Goal: Task Accomplishment & Management: Manage account settings

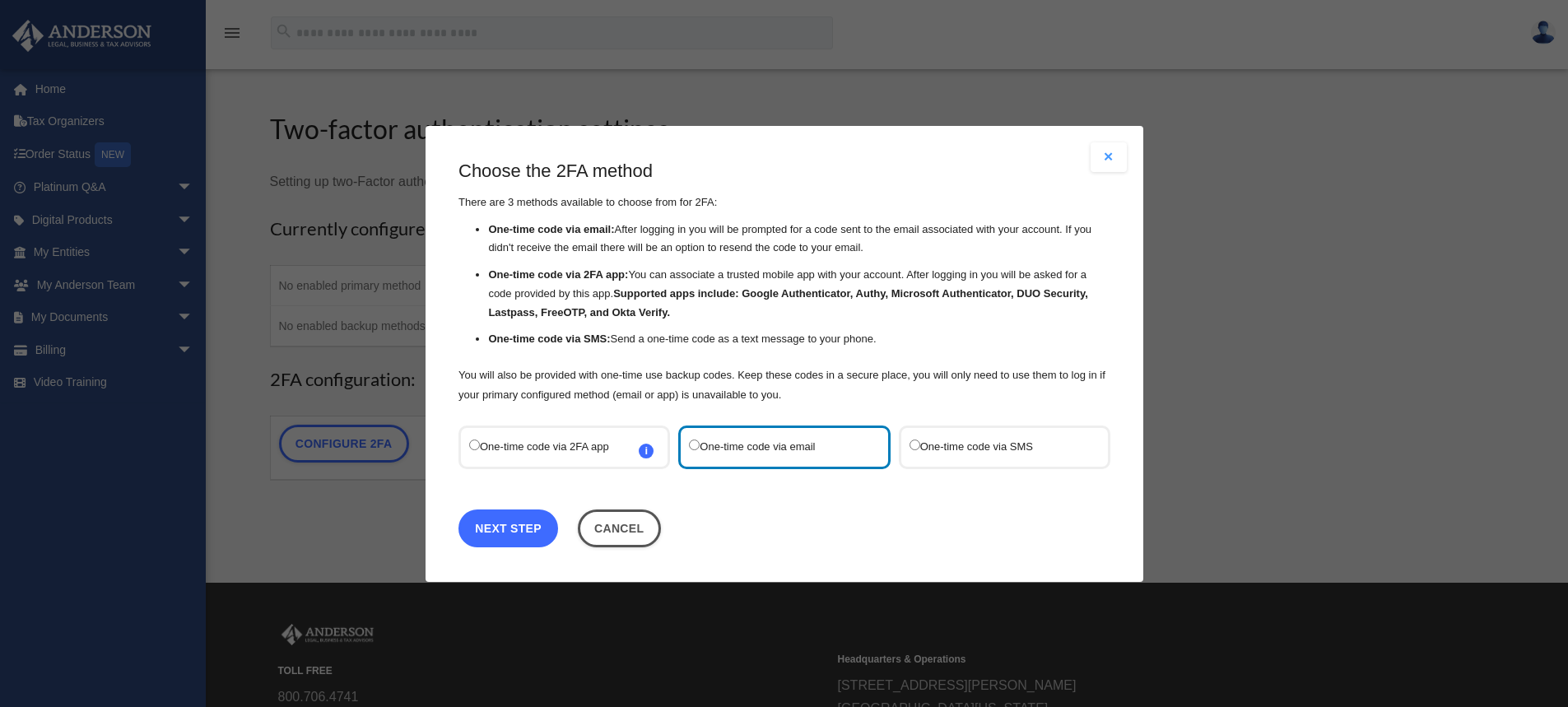
click at [526, 523] on link "Next Step" at bounding box center [508, 528] width 100 height 38
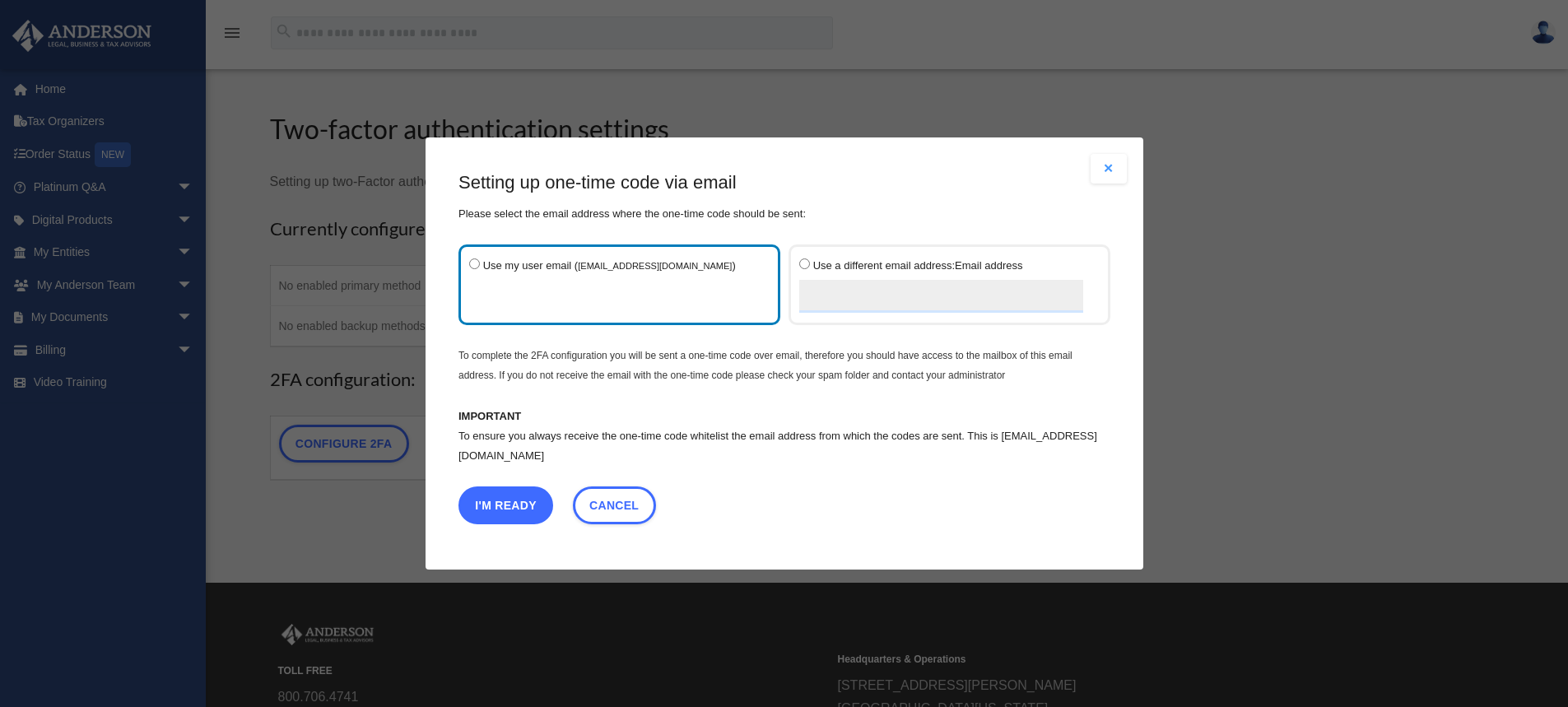
click at [523, 509] on button "I'm Ready" at bounding box center [506, 505] width 95 height 38
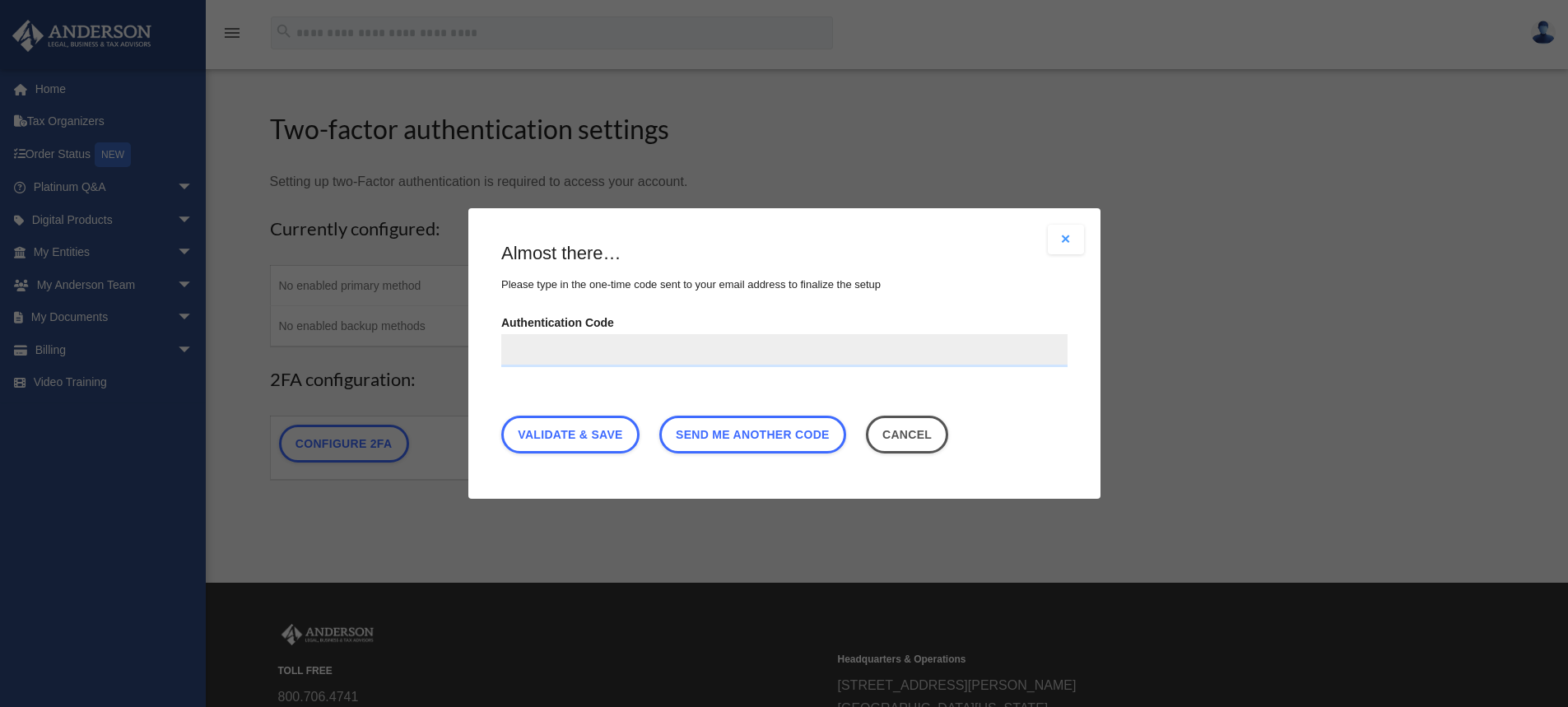
click at [562, 353] on input "Authentication Code" at bounding box center [785, 351] width 567 height 33
paste input "******"
type input "******"
click at [613, 431] on link "Validate & Save" at bounding box center [570, 434] width 138 height 38
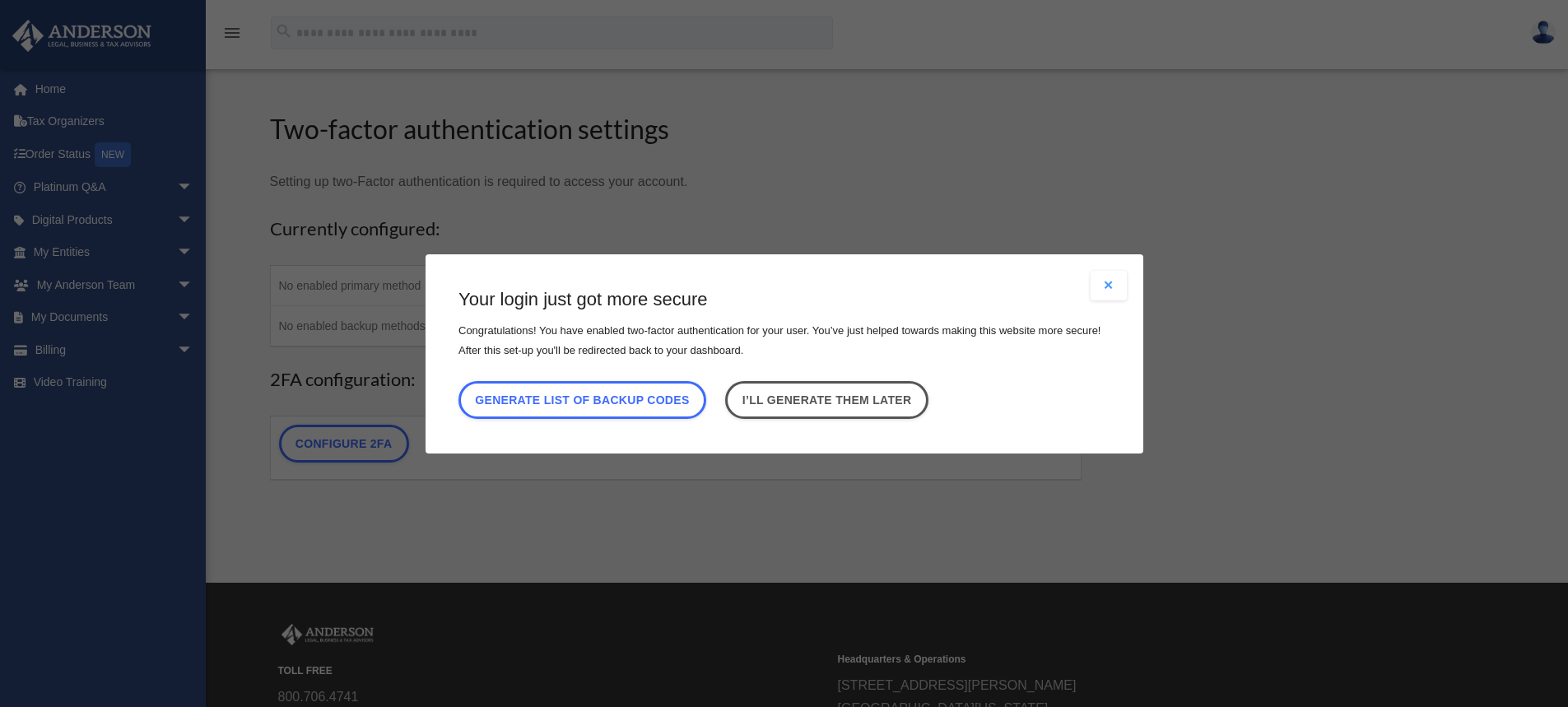
click at [1108, 288] on button "Close modal" at bounding box center [1109, 286] width 36 height 30
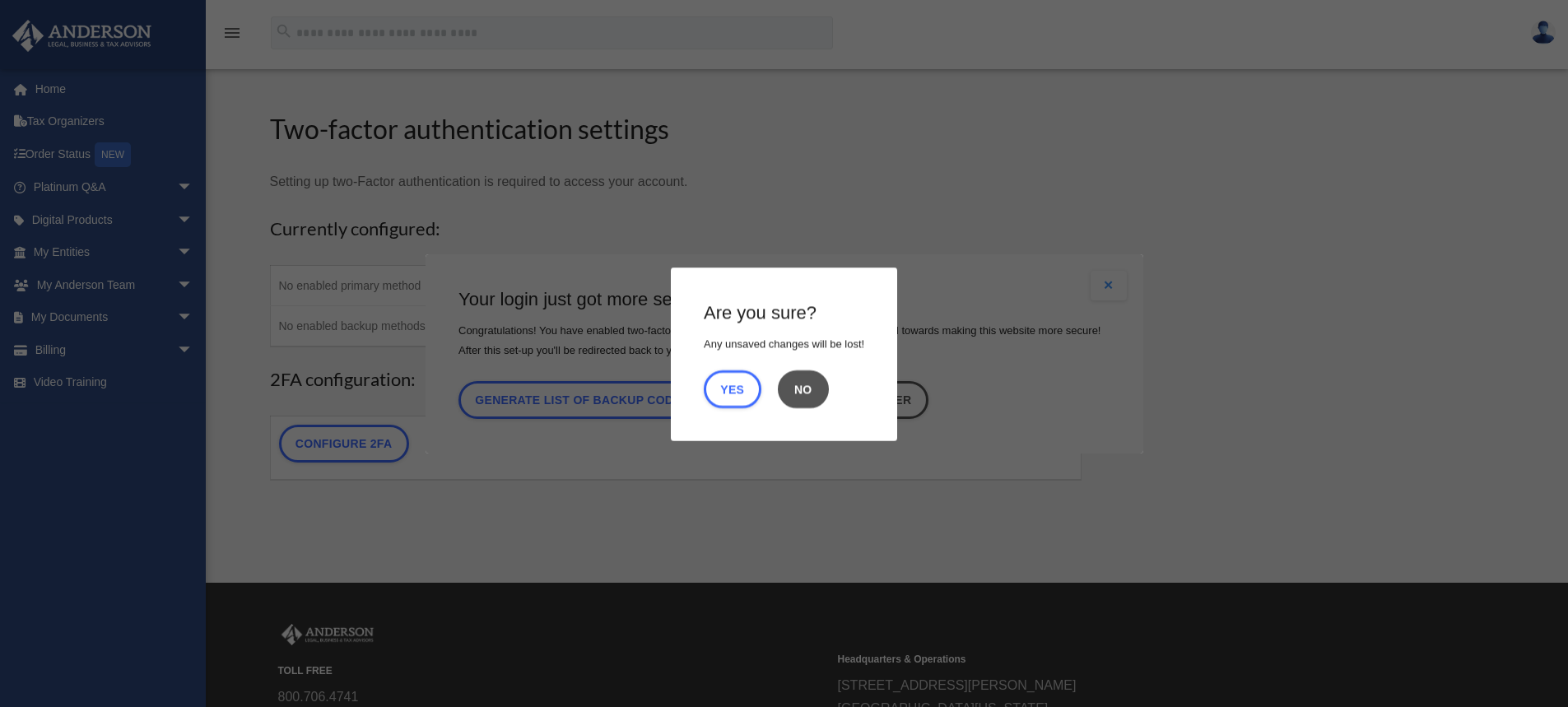
click at [815, 394] on button "No" at bounding box center [804, 388] width 51 height 38
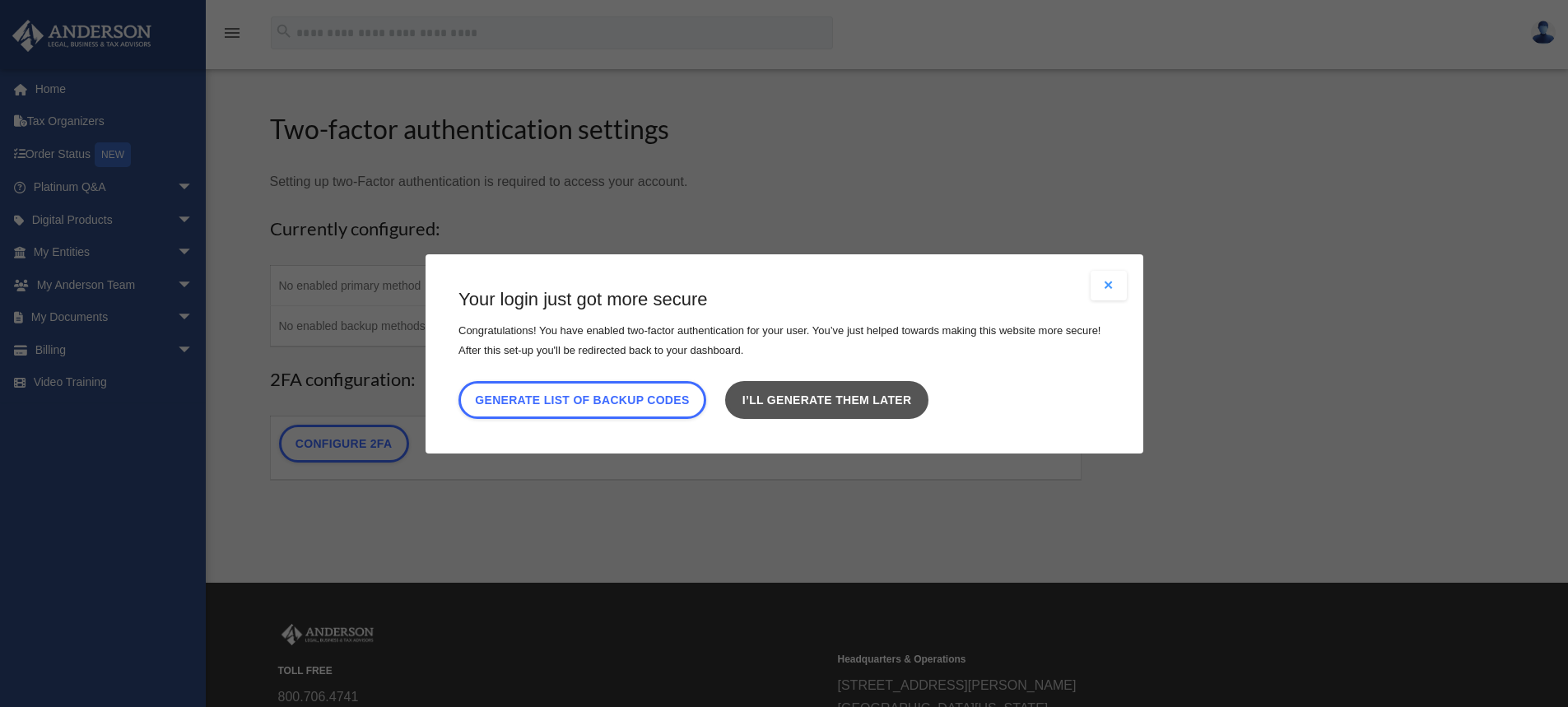
click at [891, 388] on link "I’ll generate them later" at bounding box center [826, 399] width 202 height 38
click at [874, 403] on link "I’ll generate them later" at bounding box center [826, 399] width 202 height 38
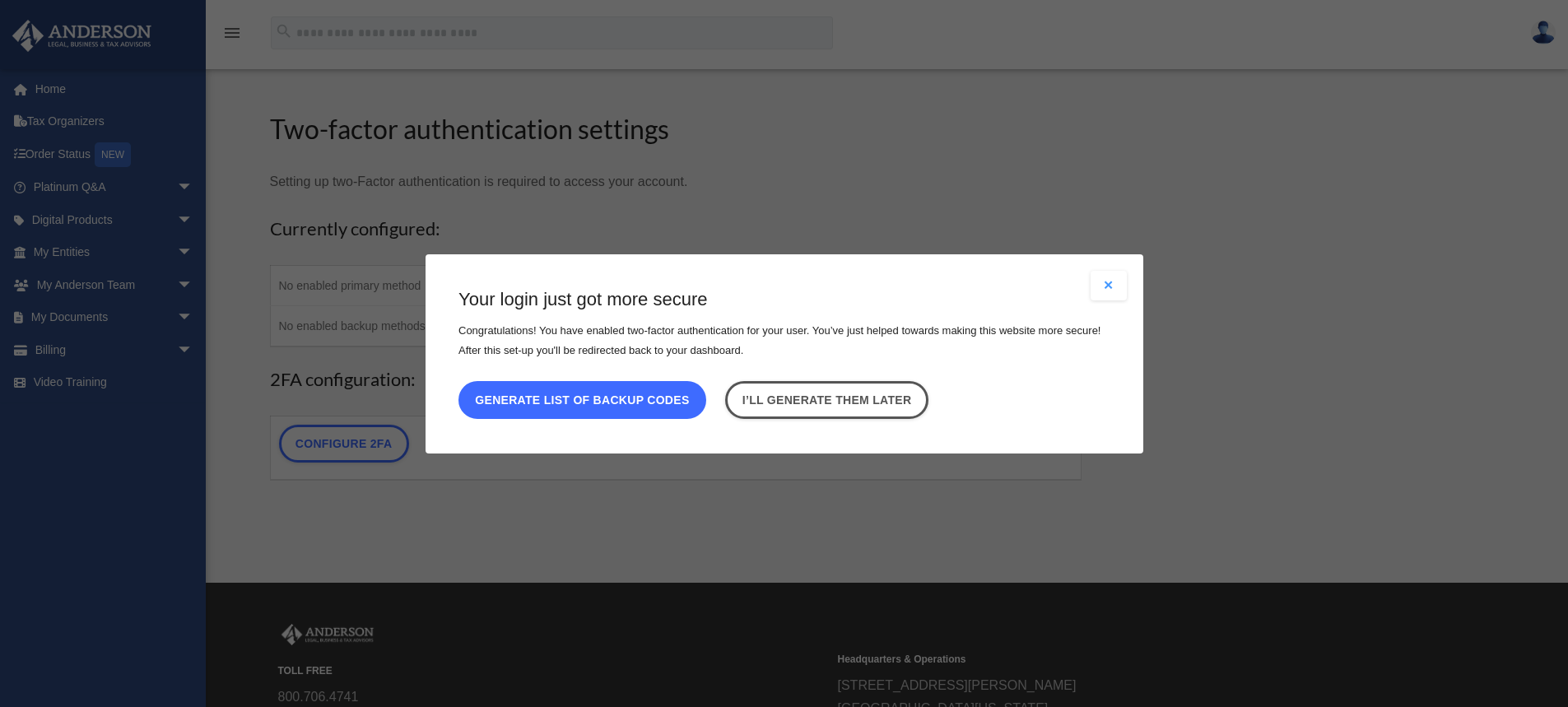
click at [637, 396] on button "Generate list of backup codes" at bounding box center [582, 399] width 248 height 38
